Goal: Task Accomplishment & Management: Manage account settings

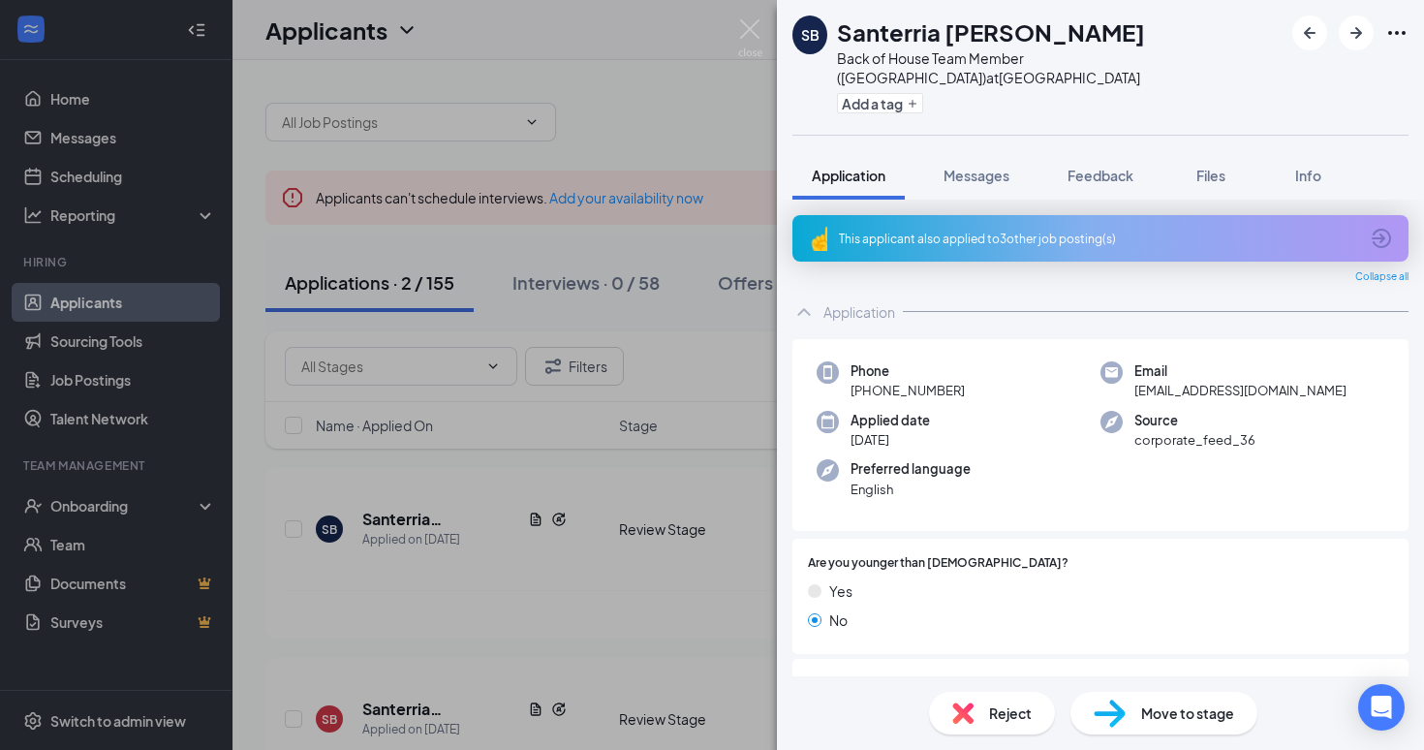
scroll to position [850, 0]
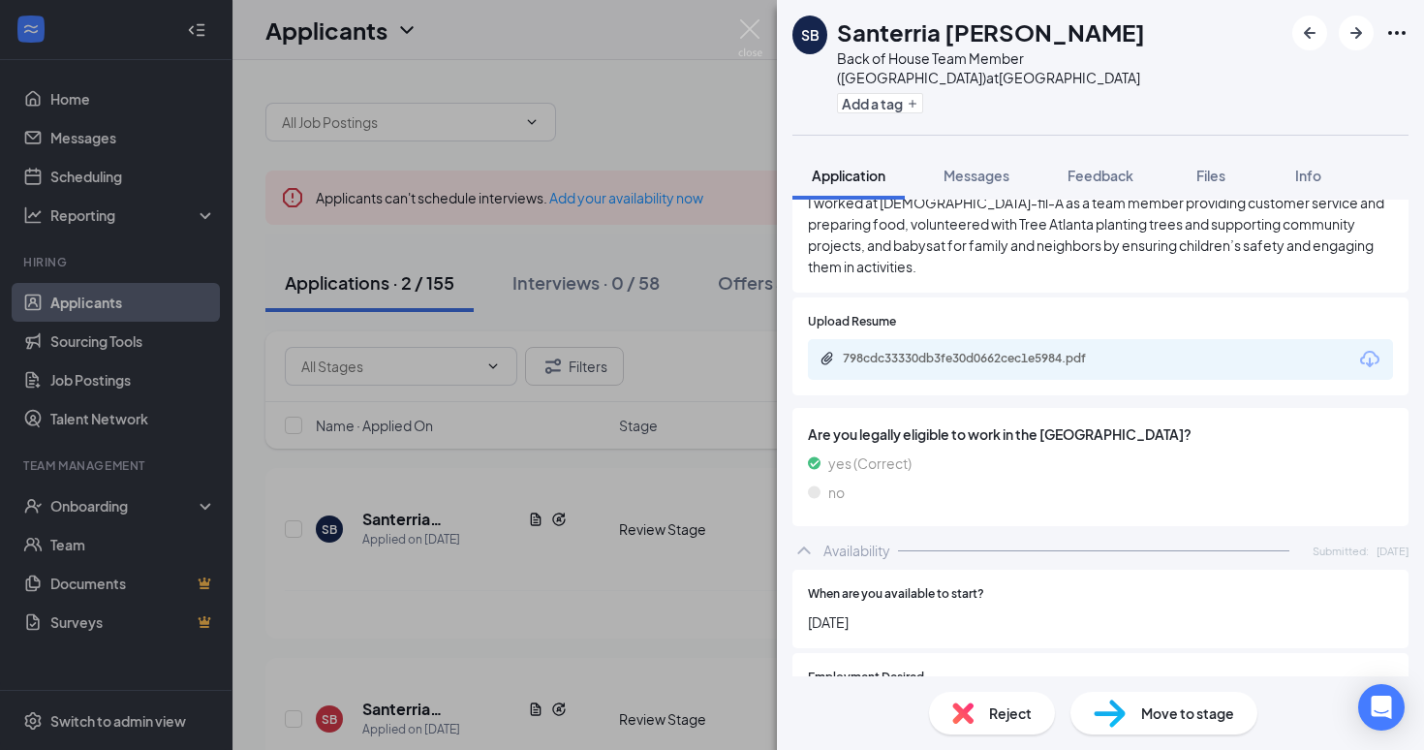
click at [607, 225] on div "SB [PERSON_NAME] Back of House Team Member (Lenox Square) at [GEOGRAPHIC_DATA] …" at bounding box center [712, 375] width 1424 height 750
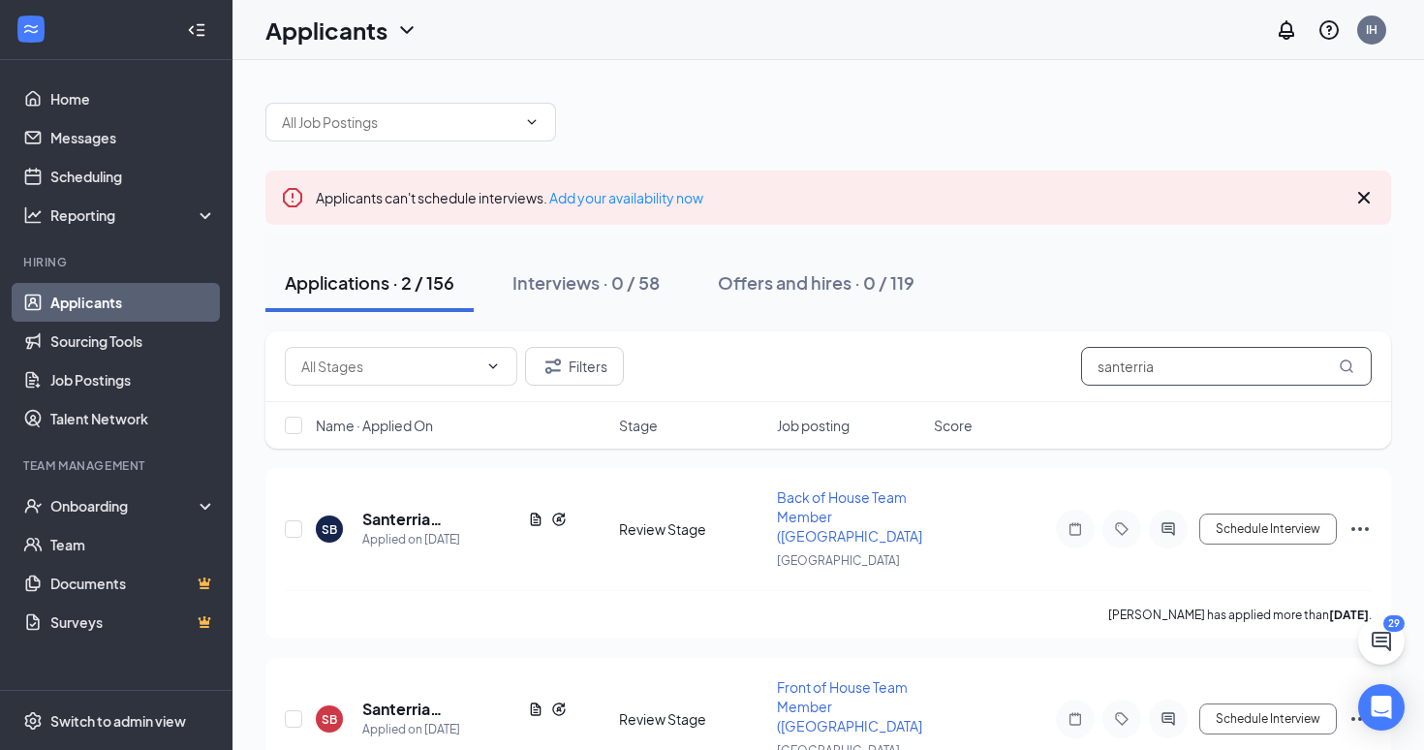
click at [1169, 363] on input "santerria" at bounding box center [1226, 366] width 291 height 39
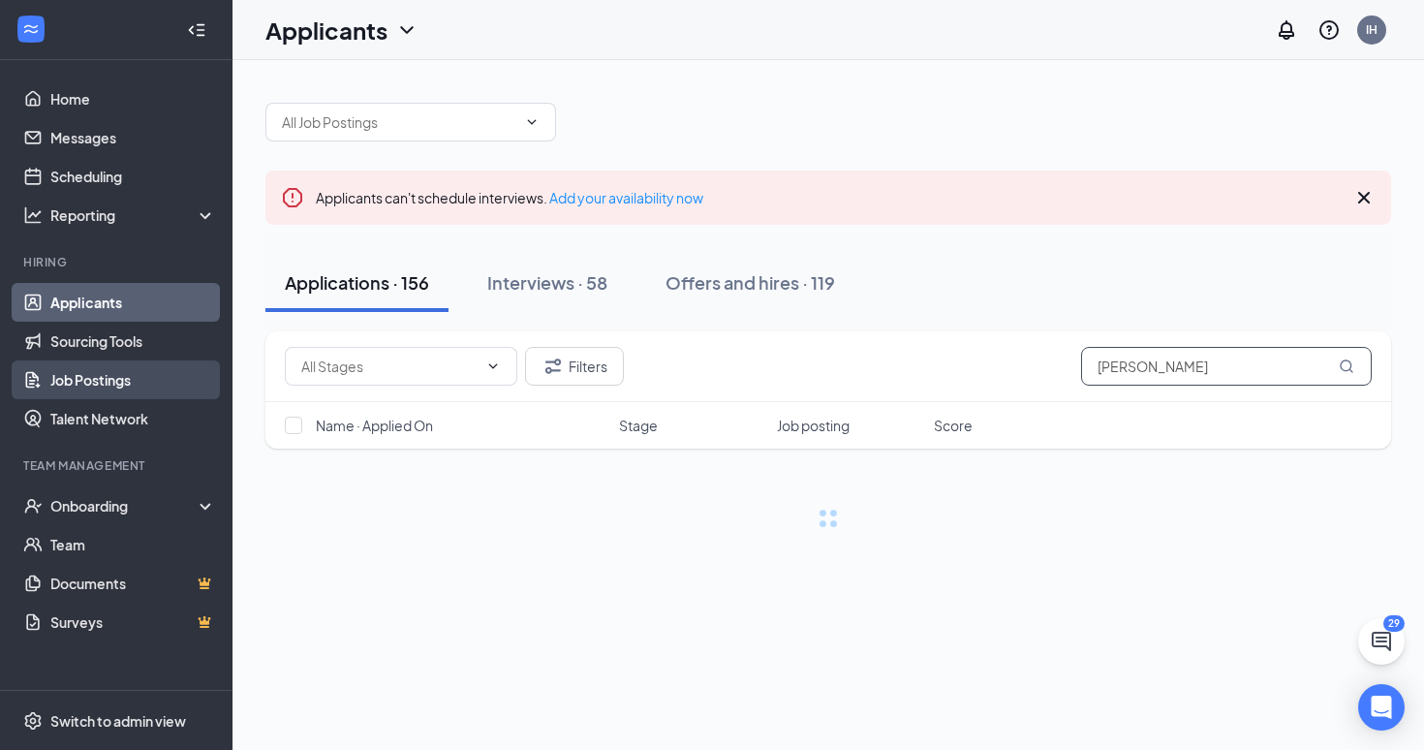
type input "[PERSON_NAME]"
click at [94, 379] on link "Job Postings" at bounding box center [133, 379] width 166 height 39
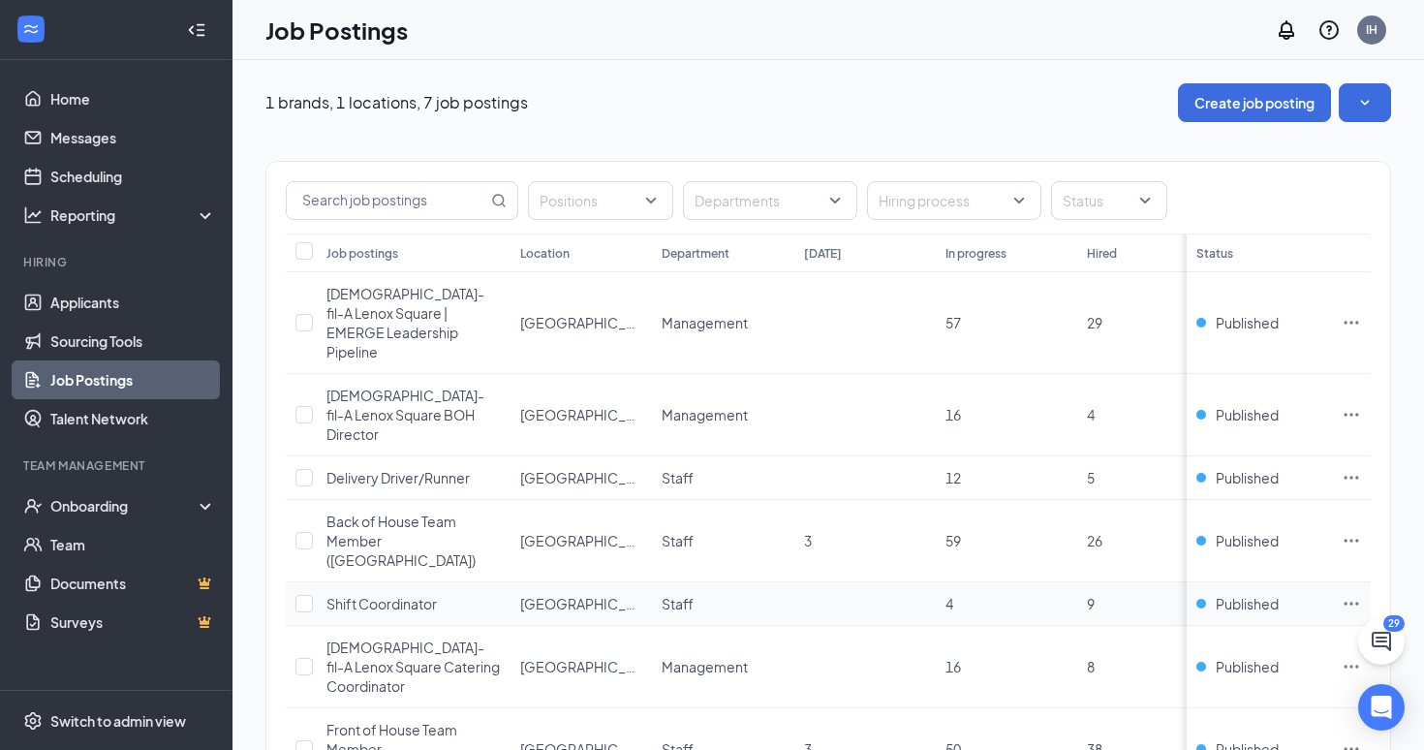
click at [1357, 594] on icon "Ellipses" at bounding box center [1351, 603] width 19 height 19
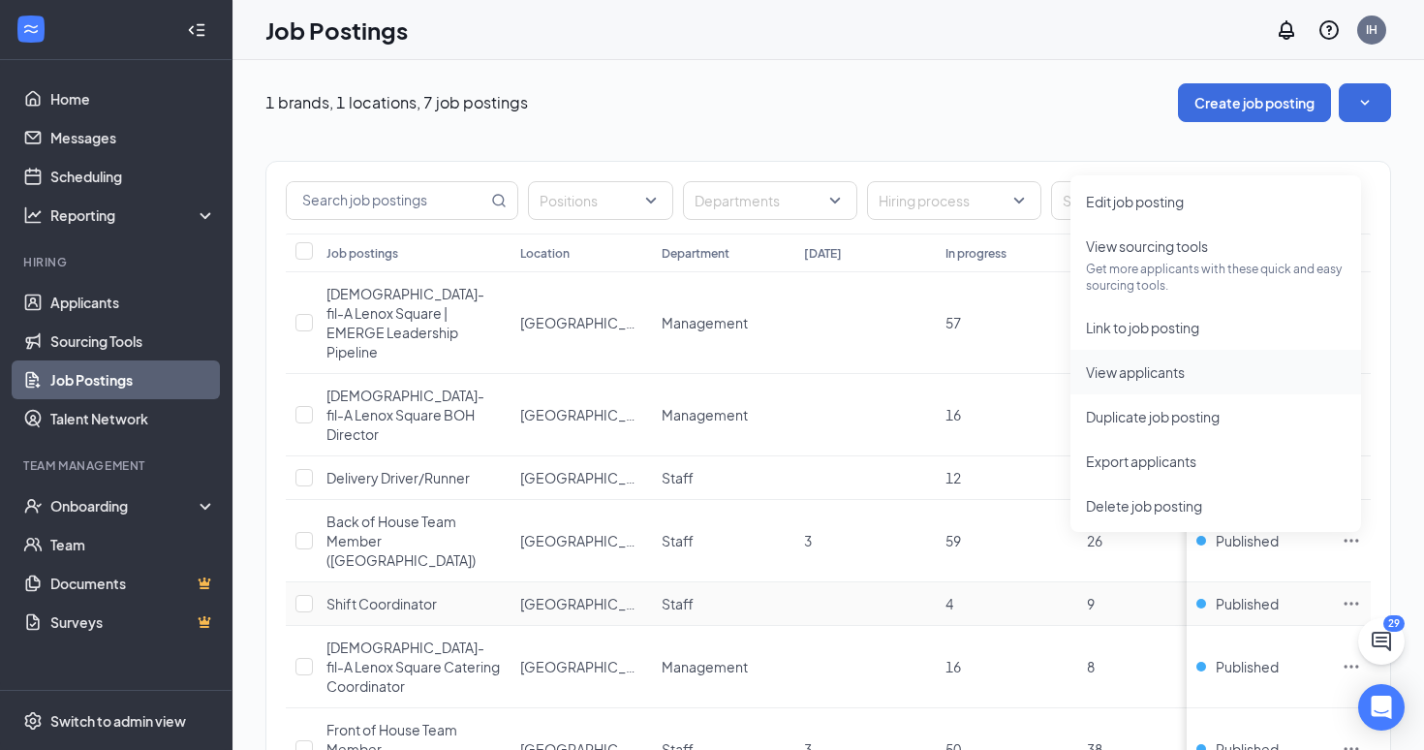
click at [1158, 371] on span "View applicants" at bounding box center [1135, 371] width 99 height 17
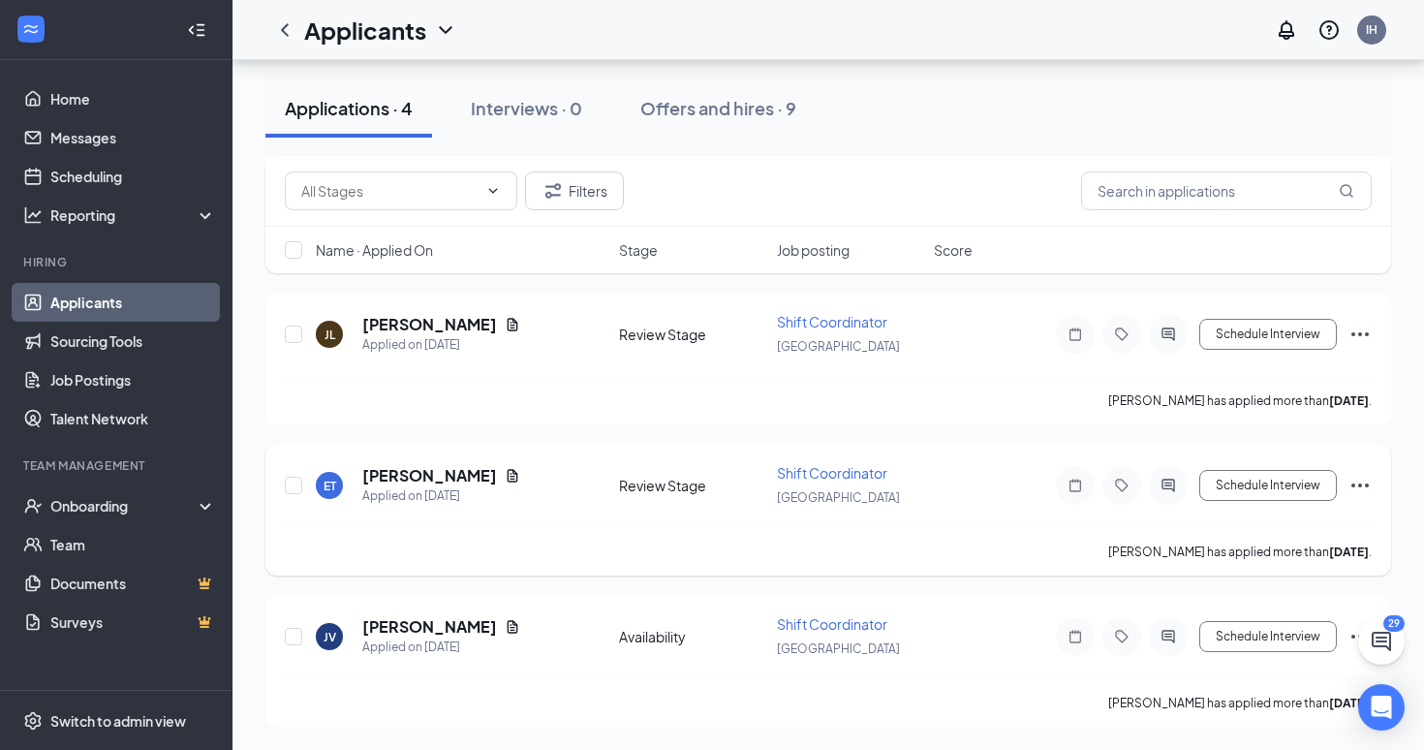
scroll to position [365, 0]
click at [410, 476] on h5 "ERICA TURNER" at bounding box center [429, 475] width 135 height 21
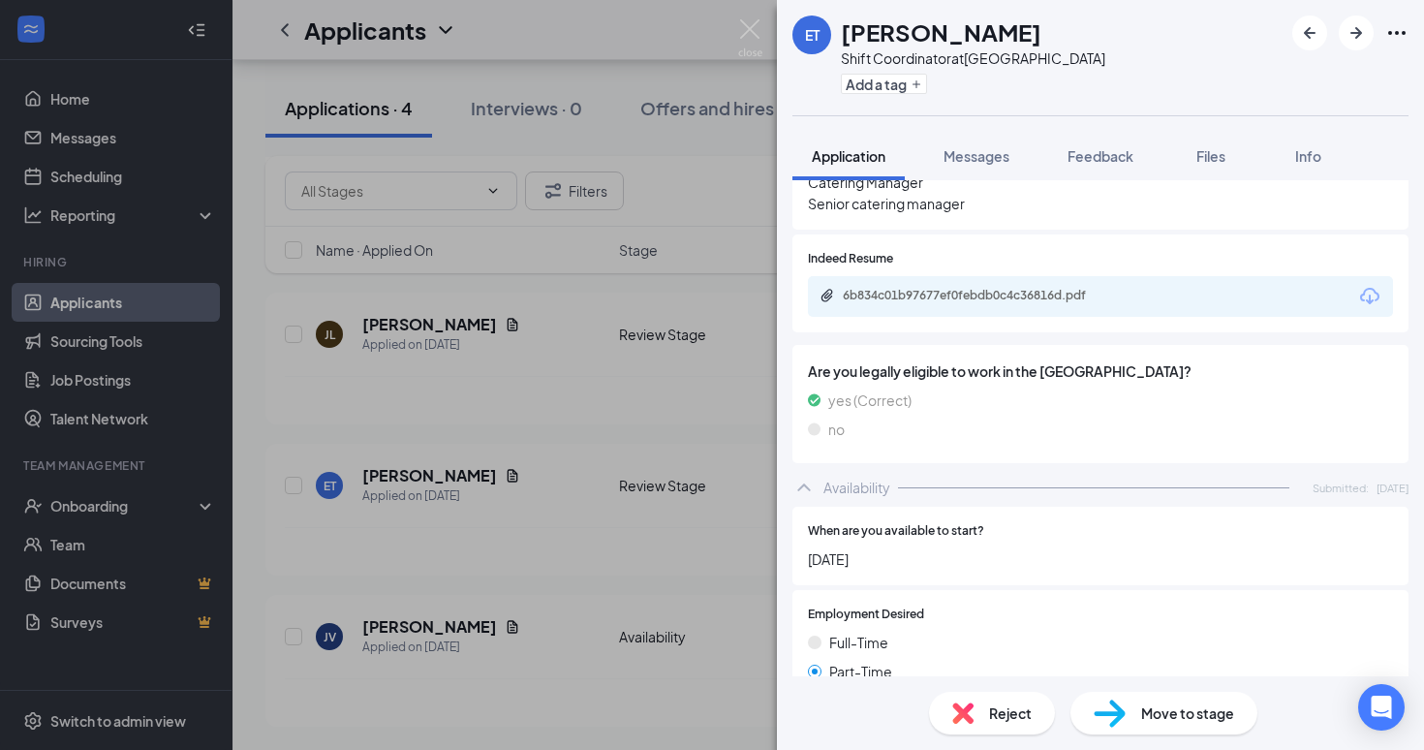
scroll to position [736, 0]
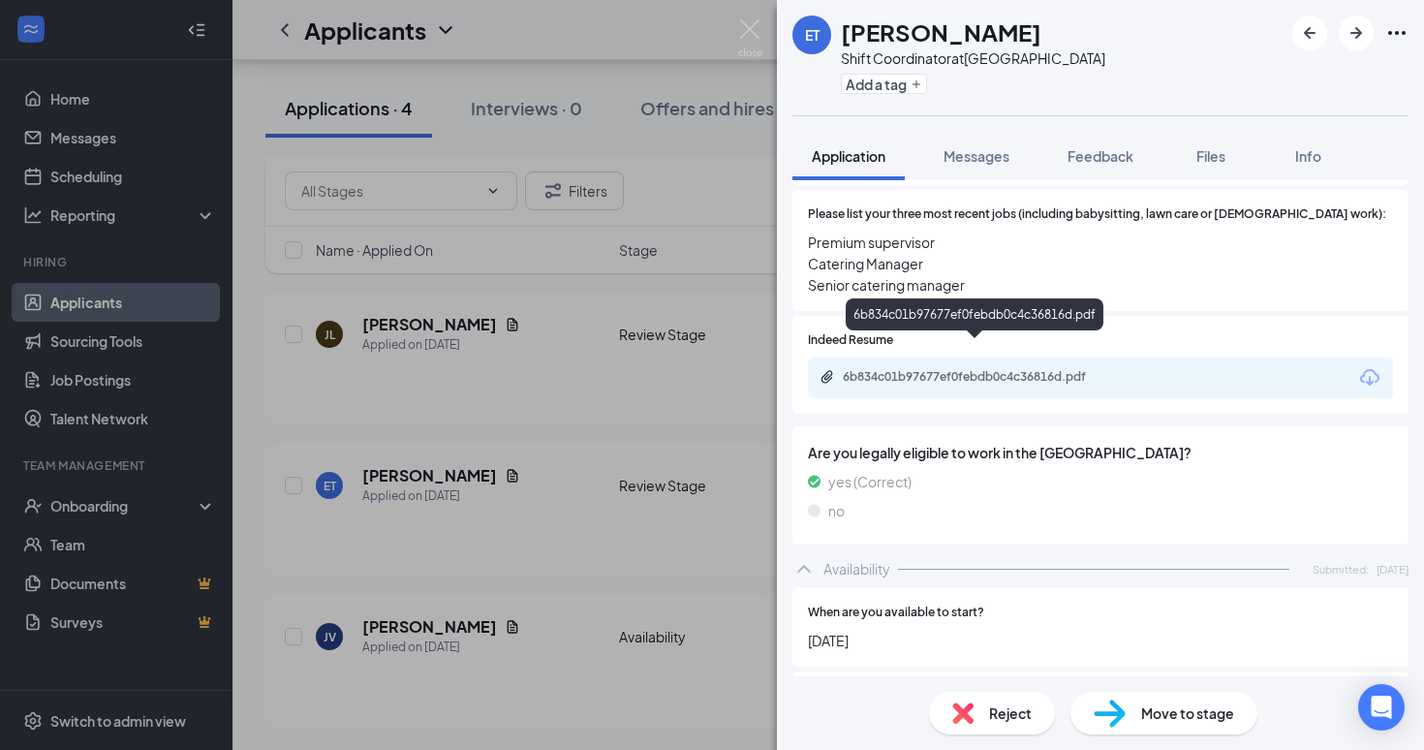
click at [916, 369] on div "6b834c01b97677ef0febdb0c4c36816d.pdf" at bounding box center [978, 377] width 271 height 16
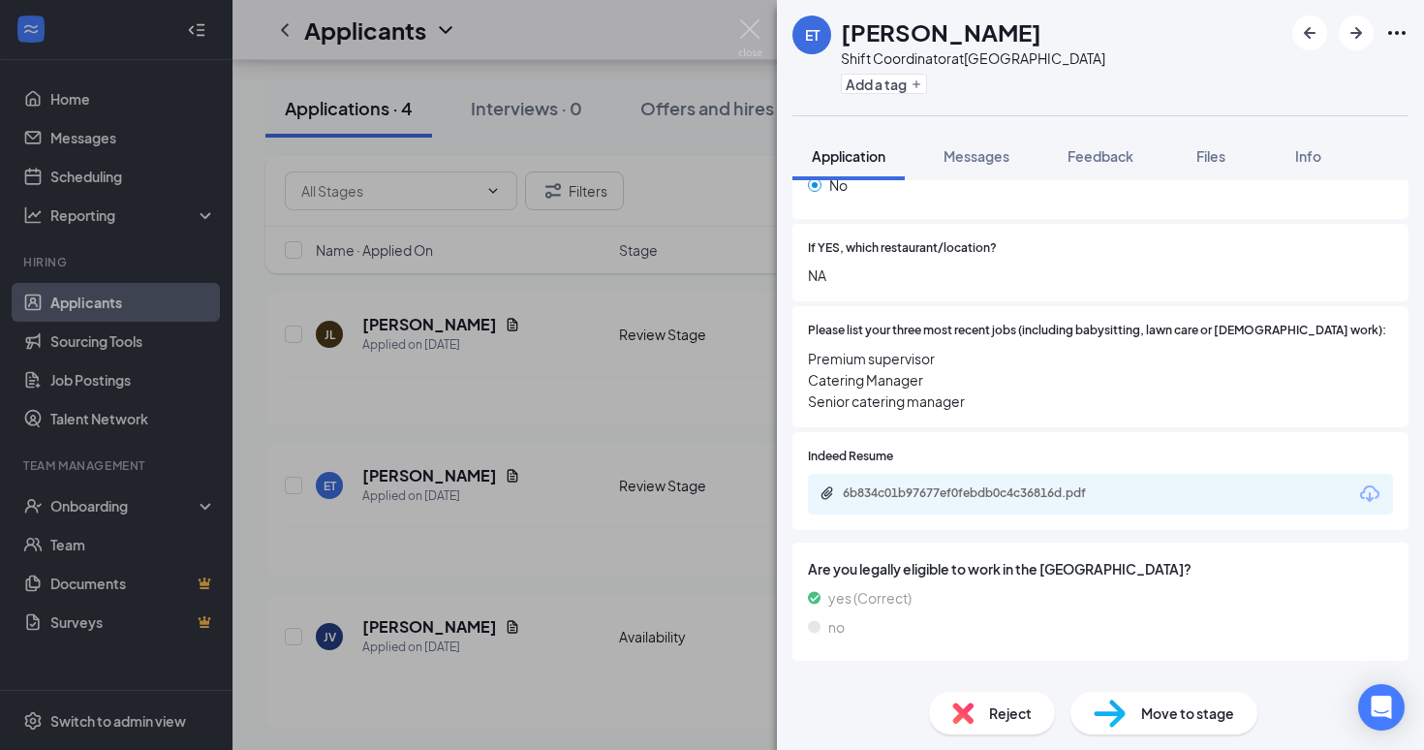
scroll to position [618, 0]
